Goal: Task Accomplishment & Management: Use online tool/utility

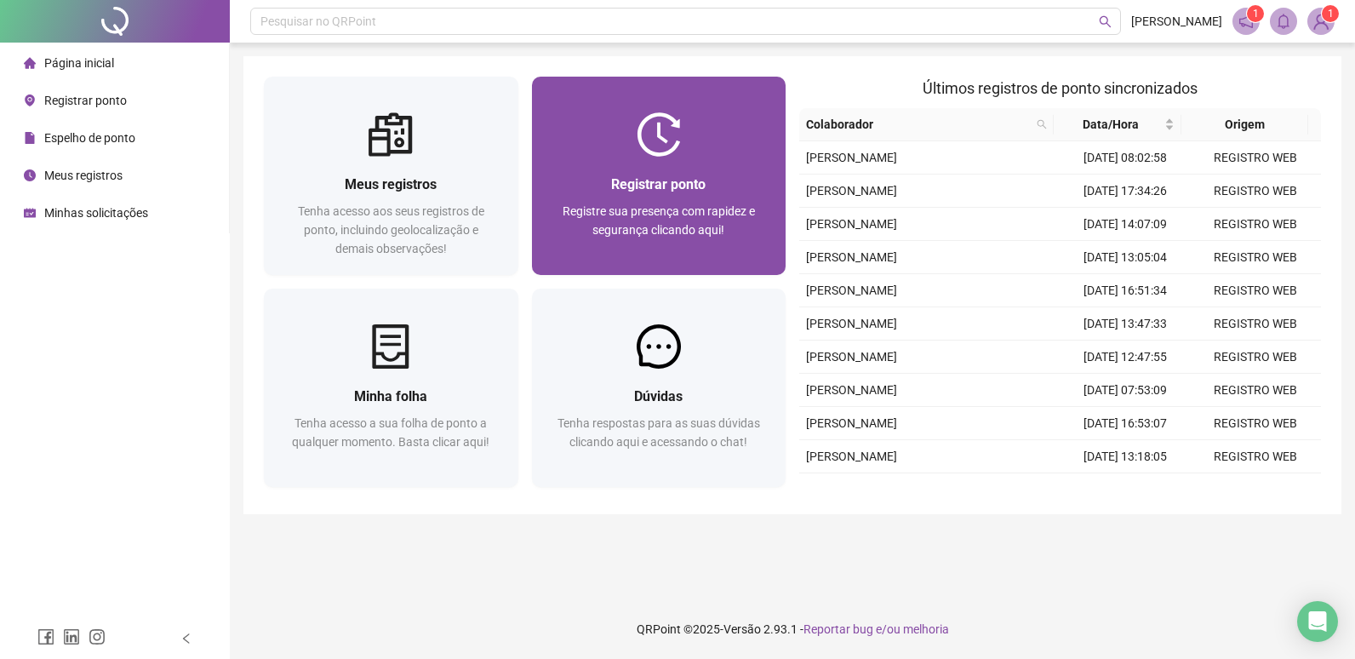
click at [736, 140] on div at bounding box center [659, 134] width 255 height 44
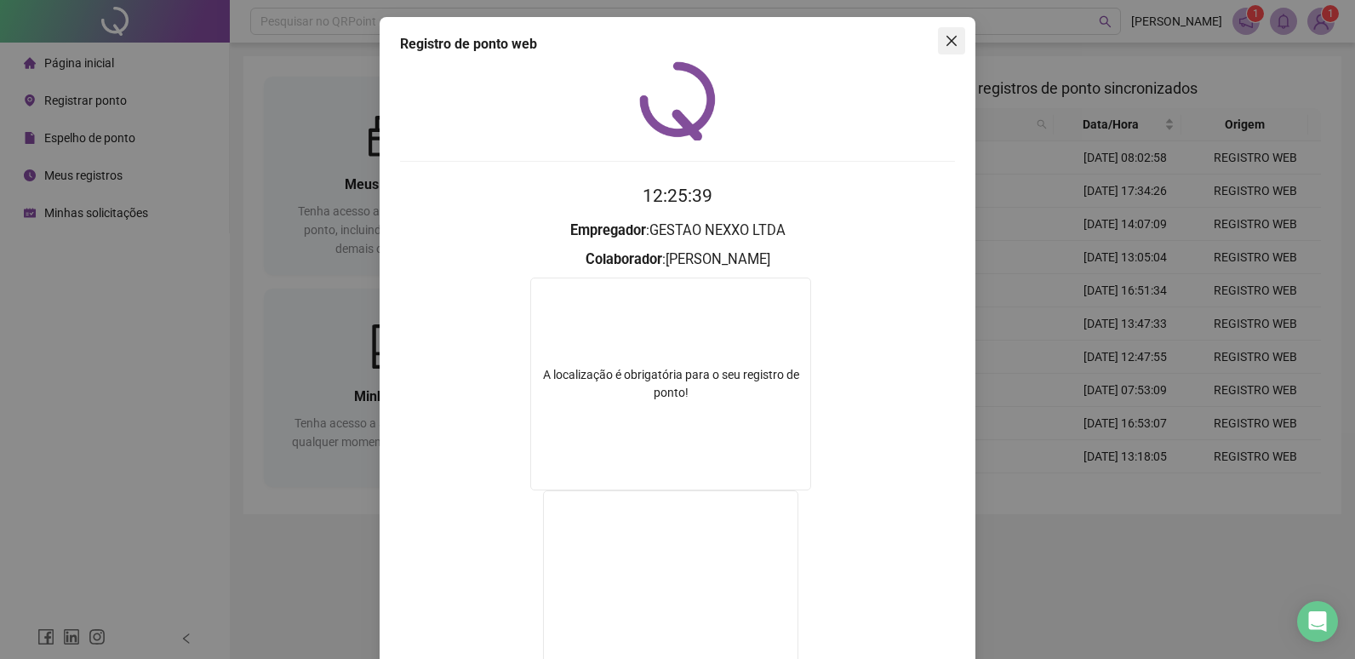
click at [938, 43] on span "Close" at bounding box center [951, 41] width 27 height 14
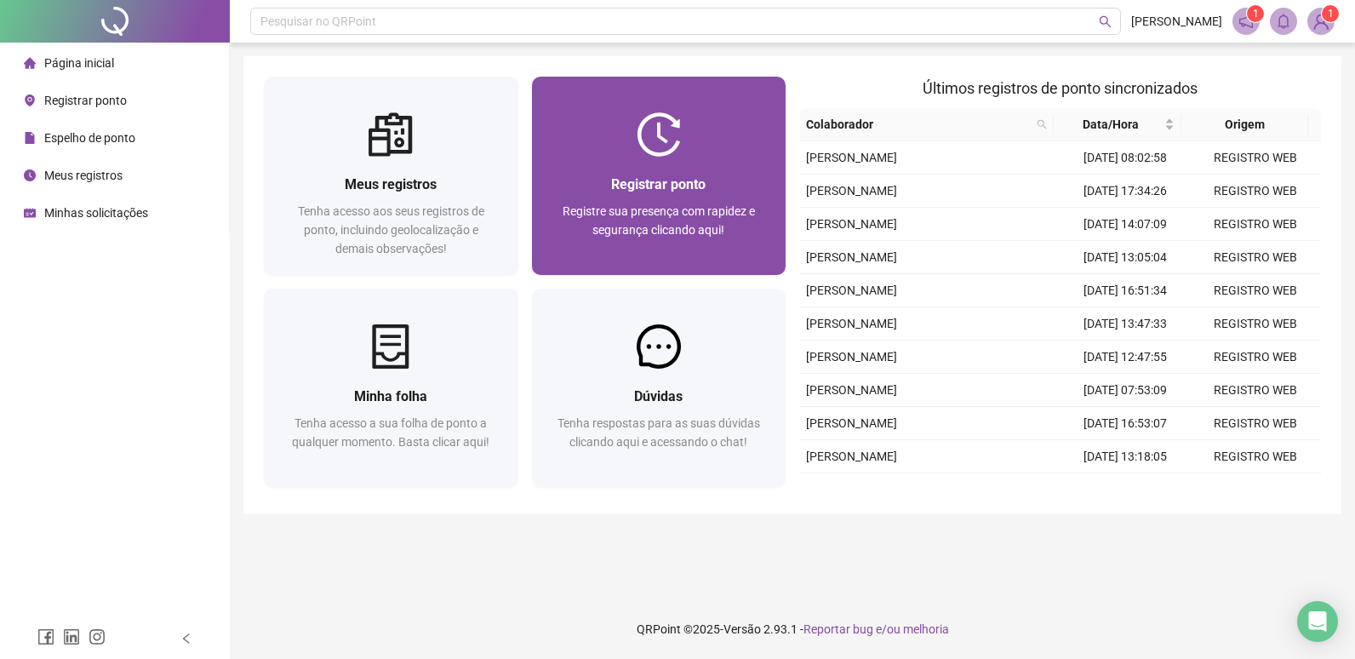
click at [648, 140] on img at bounding box center [659, 134] width 44 height 44
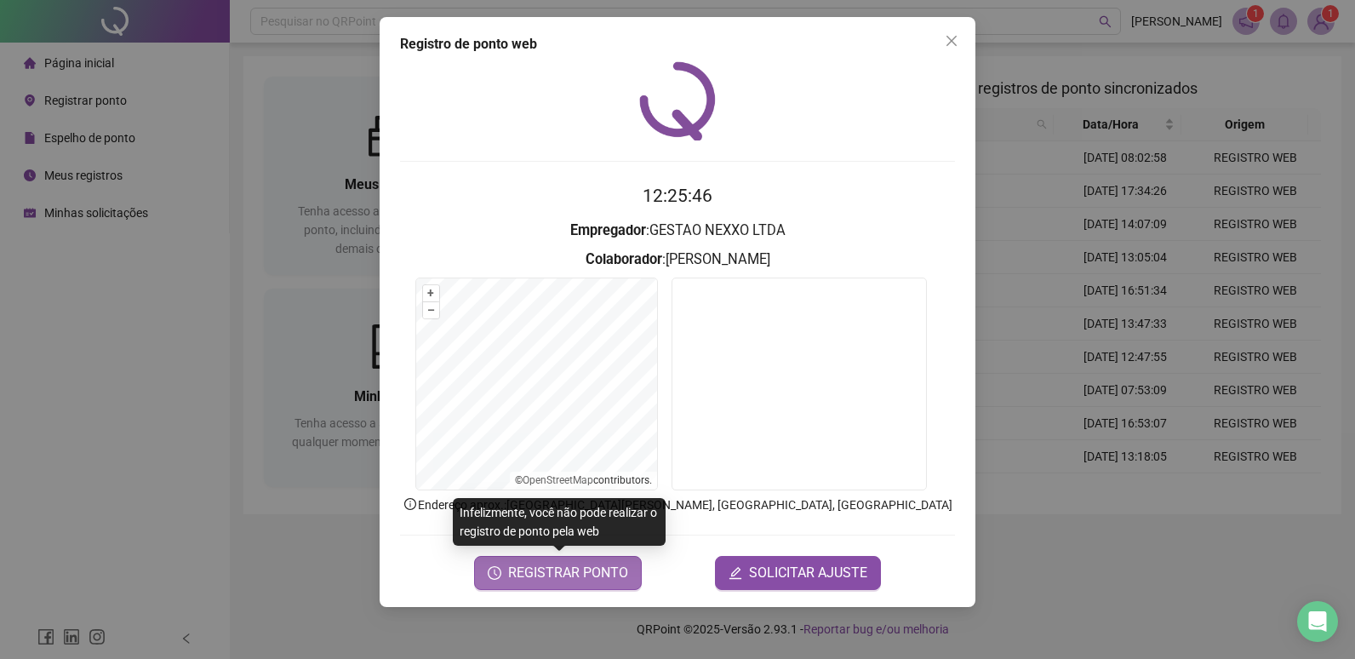
click at [585, 579] on span "REGISTRAR PONTO" at bounding box center [568, 573] width 120 height 20
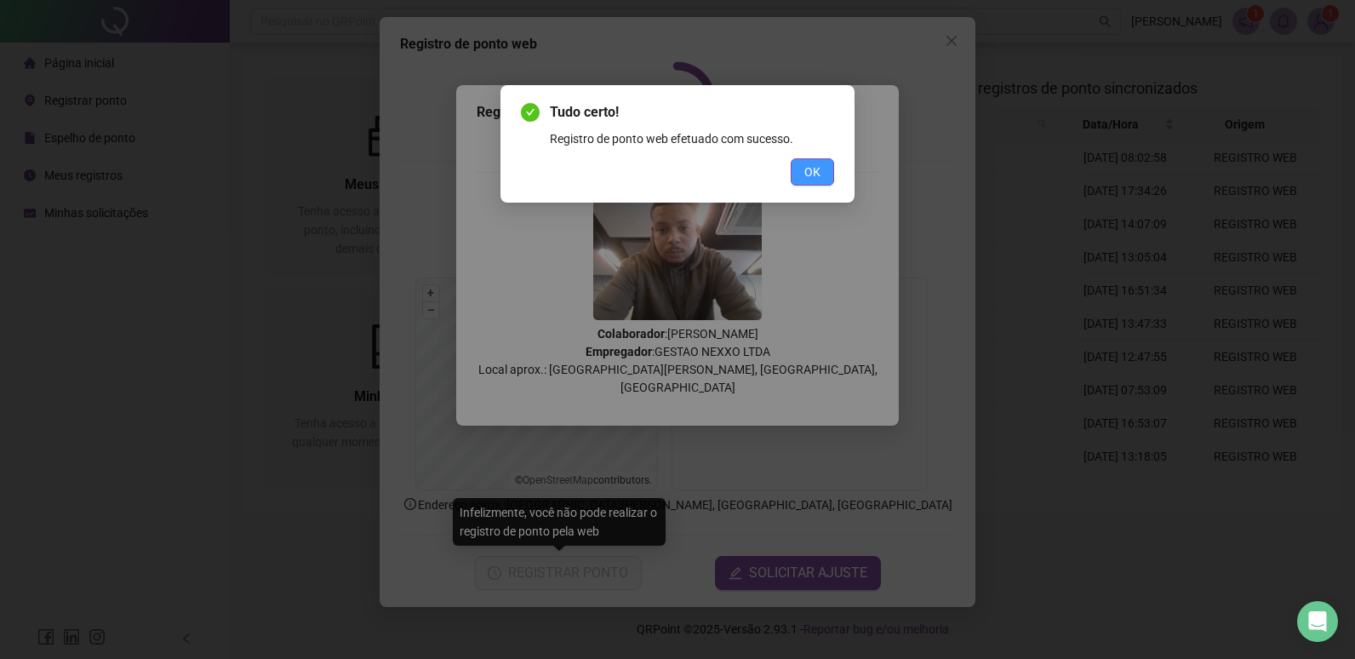
click at [824, 169] on button "OK" at bounding box center [812, 171] width 43 height 27
